Goal: Task Accomplishment & Management: Manage account settings

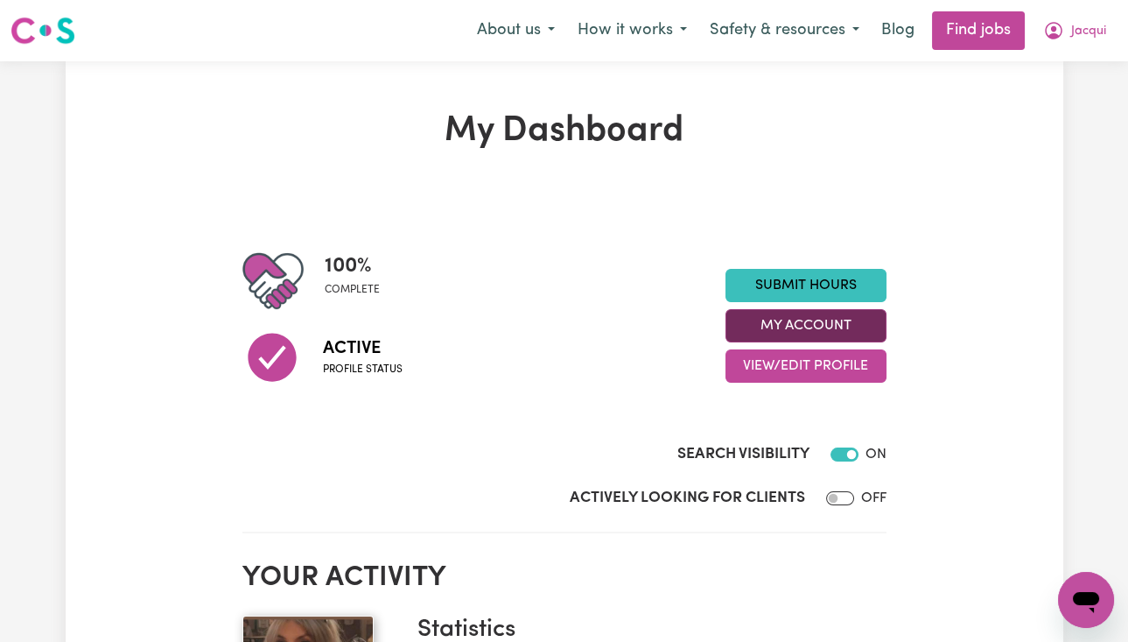
click at [875, 326] on button "My Account" at bounding box center [806, 325] width 161 height 33
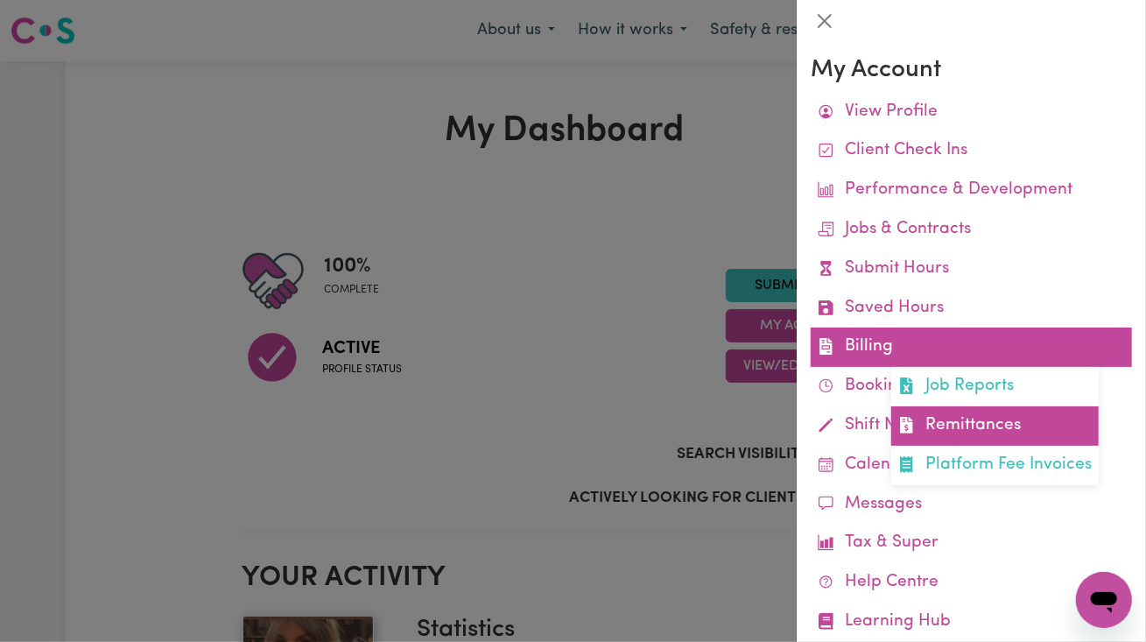
click at [1001, 408] on link "Remittances" at bounding box center [994, 425] width 207 height 39
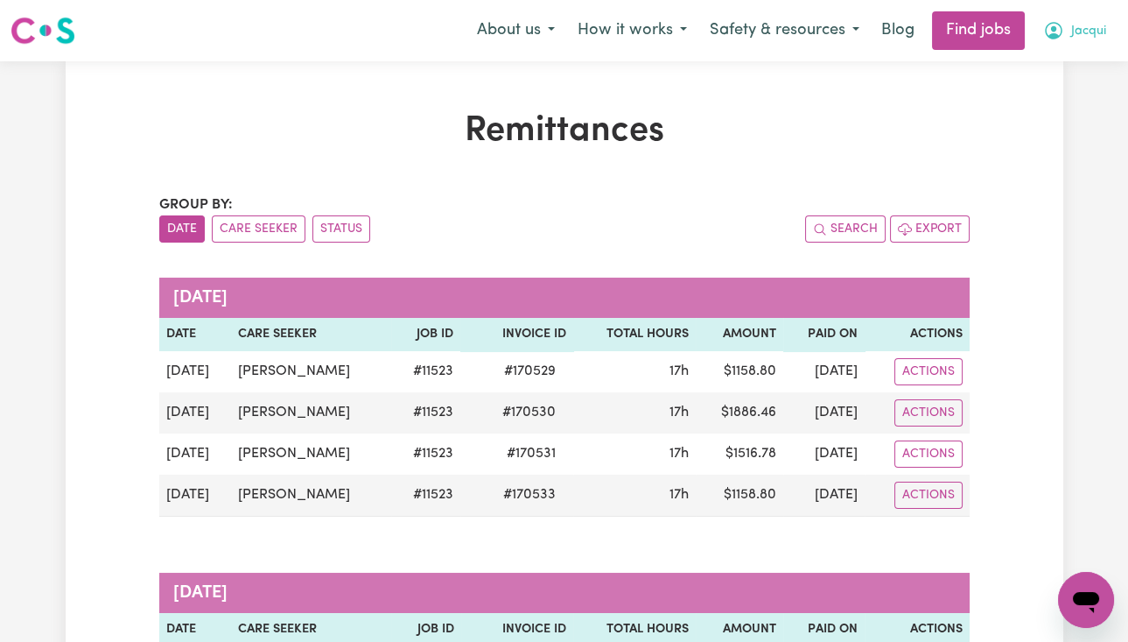
click at [1069, 35] on button "Jacqui" at bounding box center [1075, 30] width 86 height 37
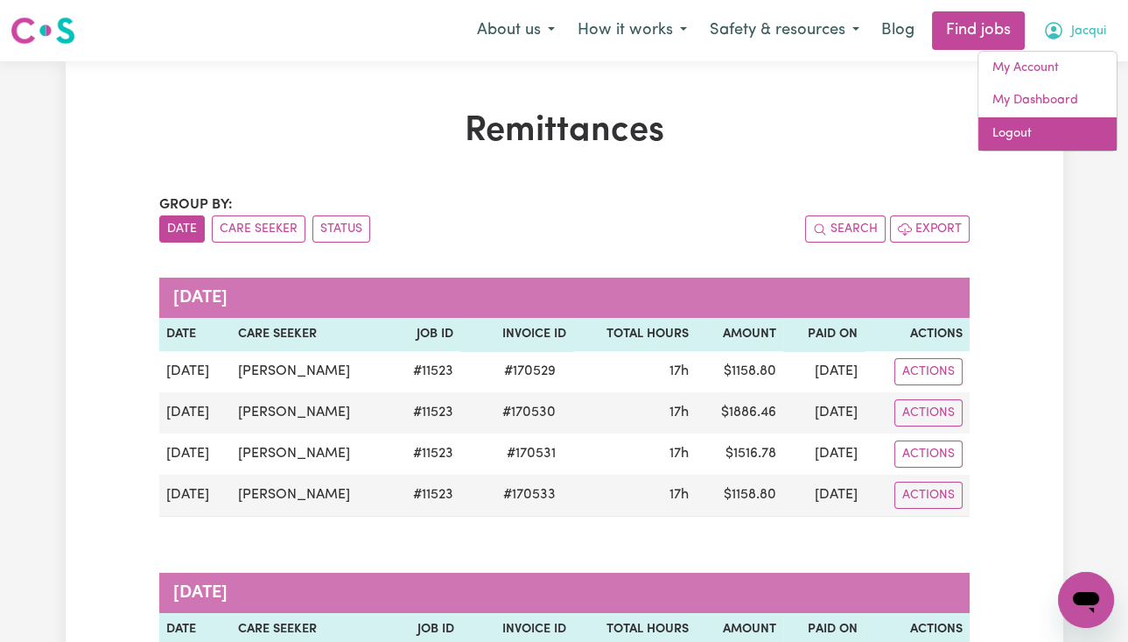
click at [1064, 134] on link "Logout" at bounding box center [1048, 133] width 138 height 33
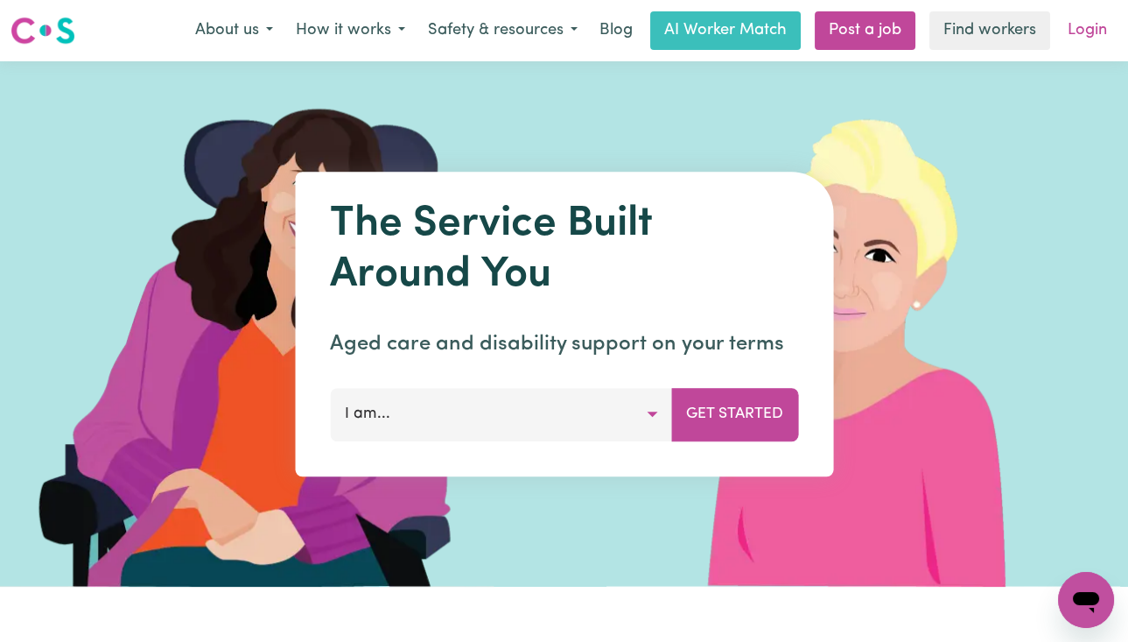
click at [1089, 42] on link "Login" at bounding box center [1087, 30] width 60 height 39
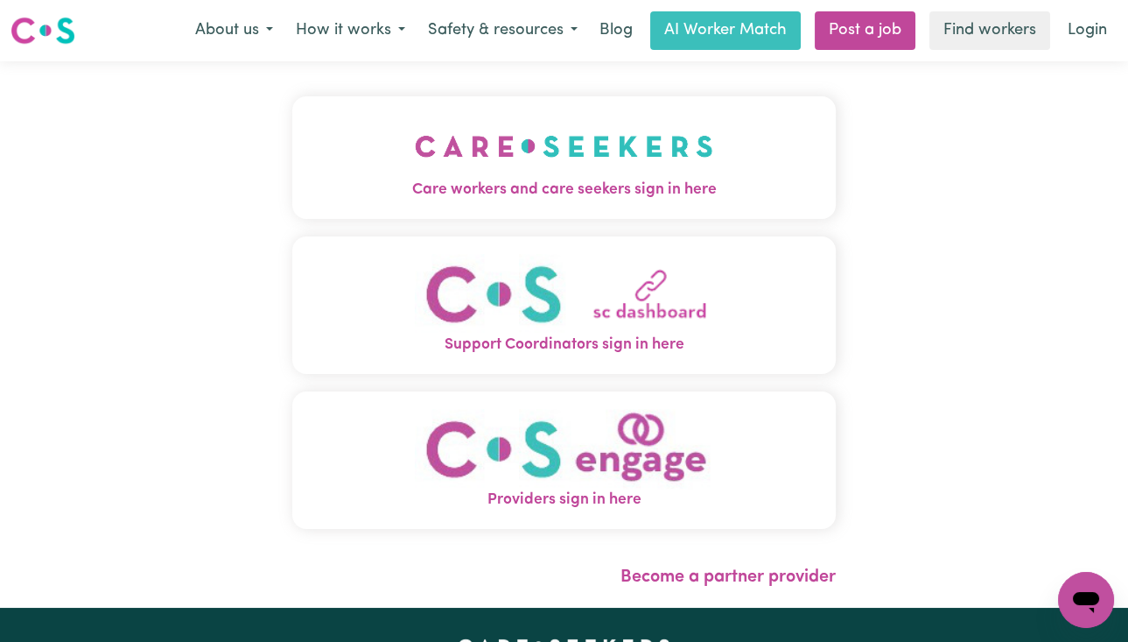
drag, startPoint x: 651, startPoint y: 157, endPoint x: 662, endPoint y: 158, distance: 10.6
click at [651, 157] on img "Care workers and care seekers sign in here" at bounding box center [564, 146] width 298 height 65
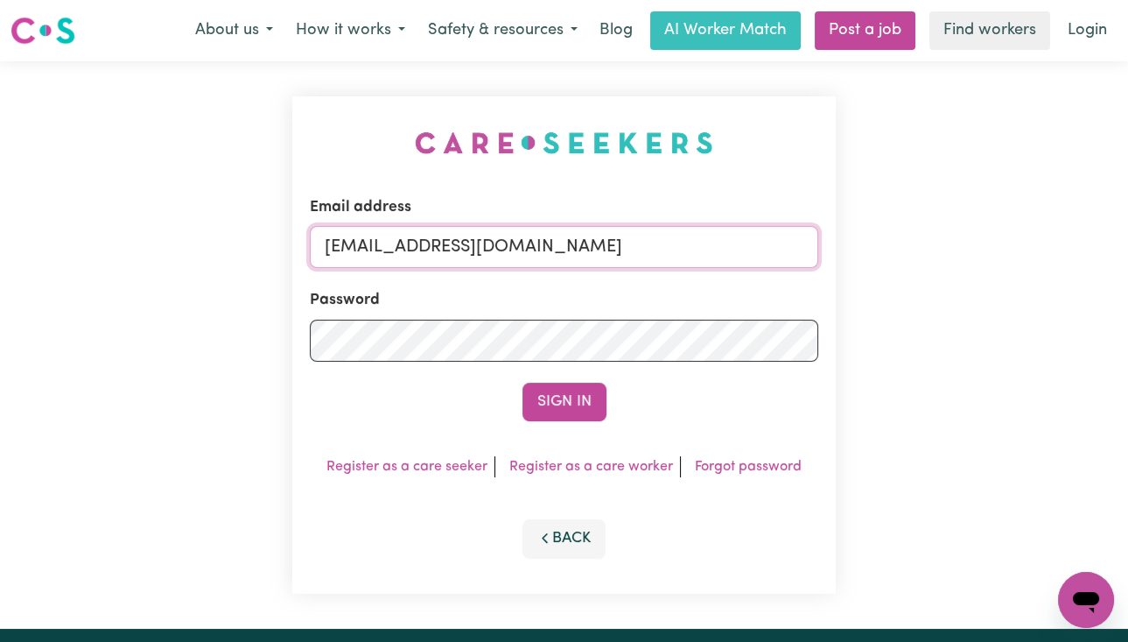
drag, startPoint x: 412, startPoint y: 249, endPoint x: 974, endPoint y: 244, distance: 562.0
click at [974, 244] on div "Email address [EMAIL_ADDRESS][DOMAIN_NAME] Password Sign In Register as a care …" at bounding box center [564, 344] width 1128 height 567
paste input "[EMAIL_ADDRESS][DOMAIN_NAME]"
type input "superuser~[EMAIL_ADDRESS][DOMAIN_NAME]"
click at [523, 383] on button "Sign In" at bounding box center [565, 402] width 84 height 39
